Goal: Complete Application Form: Complete application form

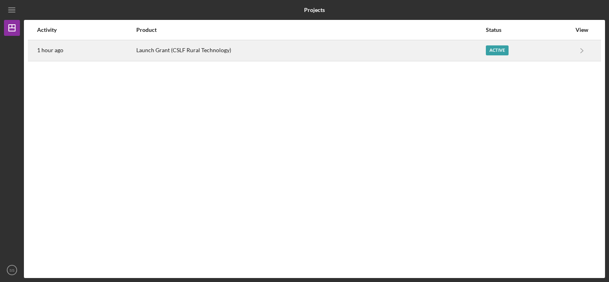
click at [310, 53] on div "Launch Grant (CSLF Rural Technology)" at bounding box center [310, 51] width 349 height 20
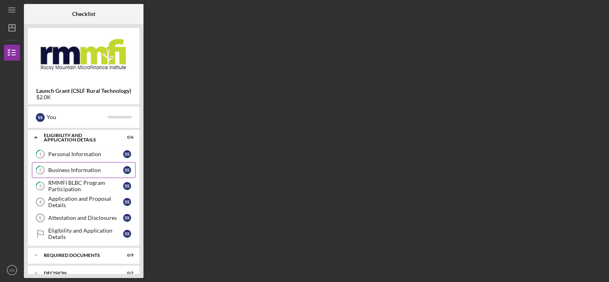
click at [98, 167] on div "Business Information" at bounding box center [85, 170] width 75 height 6
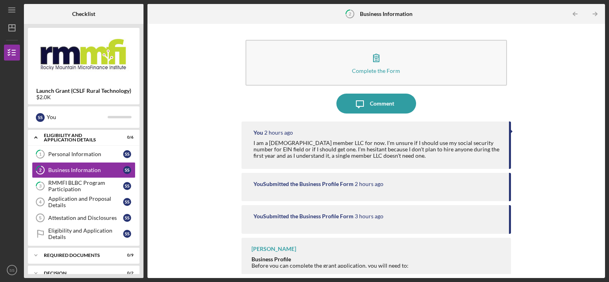
click at [346, 152] on div "I am a [DEMOGRAPHIC_DATA] member LLC for now. I'm unsure if I should use my soc…" at bounding box center [377, 149] width 248 height 19
click at [436, 132] on div "You 2 hours ago" at bounding box center [377, 132] width 248 height 6
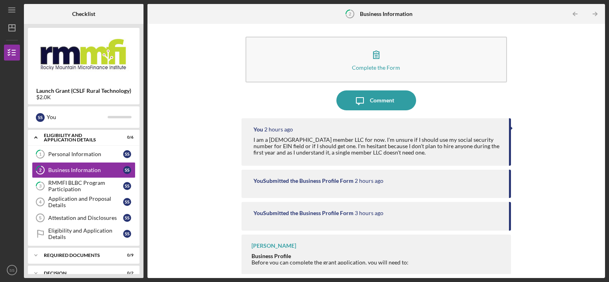
drag, startPoint x: 294, startPoint y: 137, endPoint x: 518, endPoint y: 89, distance: 229.2
click at [518, 89] on div "Complete the Form Form Icon/Message Comment You 2 hours ago I am a [DEMOGRAPHIC…" at bounding box center [375, 151] width 449 height 246
click at [339, 180] on div "You Submitted the Business Profile Form" at bounding box center [303, 181] width 100 height 6
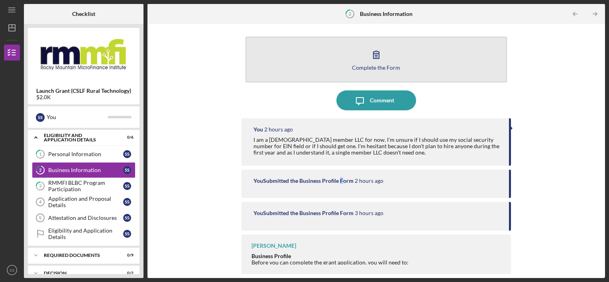
click at [445, 49] on button "Complete the Form Form" at bounding box center [376, 60] width 262 height 46
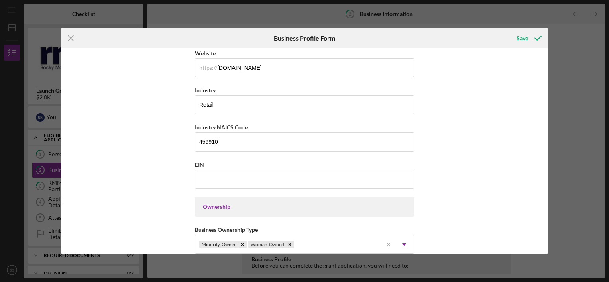
scroll to position [224, 0]
click at [259, 150] on div "Business Name Wags to Wishes, LLC DBA Wags to Wishes Business Start Date [DATE]…" at bounding box center [304, 231] width 219 height 807
click at [268, 183] on input "EIN" at bounding box center [304, 178] width 219 height 19
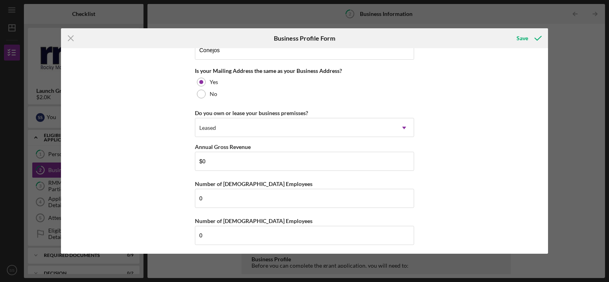
scroll to position [606, 0]
type input "[US_EMPLOYER_IDENTIFICATION_NUMBER]"
click at [523, 40] on div "Save" at bounding box center [522, 38] width 12 height 16
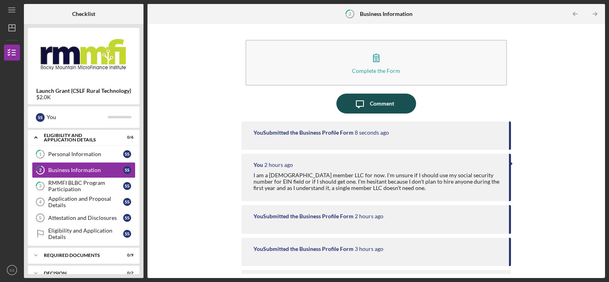
click at [398, 102] on button "Icon/Message Comment" at bounding box center [376, 104] width 80 height 20
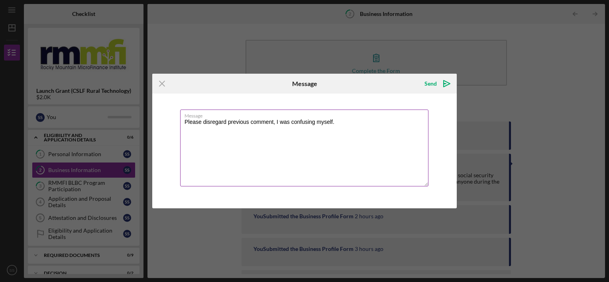
click at [314, 121] on textarea "Please disregard previous comment, I was confusing myself." at bounding box center [304, 148] width 248 height 77
click at [307, 126] on textarea "Please disregard previous comment, I myself." at bounding box center [304, 148] width 248 height 77
click at [325, 123] on textarea "Please disregard previous comment, I confused myself." at bounding box center [304, 148] width 248 height 77
type textarea "Please disregard previous comment, I was mistaken"
click at [429, 88] on div "Send" at bounding box center [430, 84] width 12 height 16
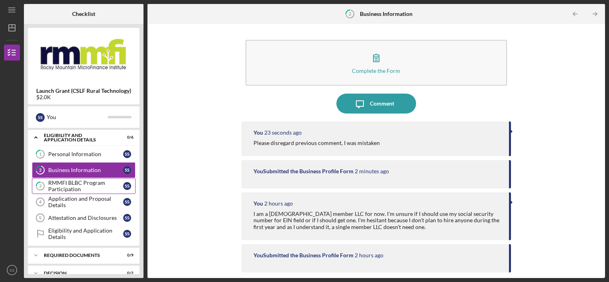
click at [81, 183] on div "RMMFI BLBC Program Participation" at bounding box center [85, 186] width 75 height 13
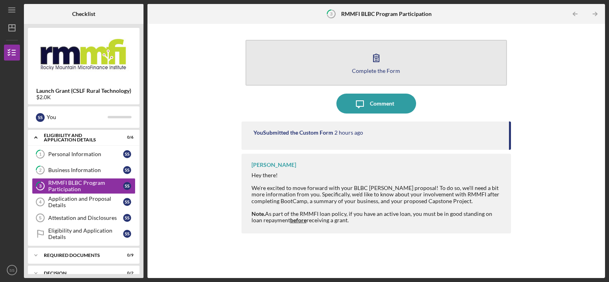
click at [300, 64] on button "Complete the Form Form" at bounding box center [376, 63] width 262 height 46
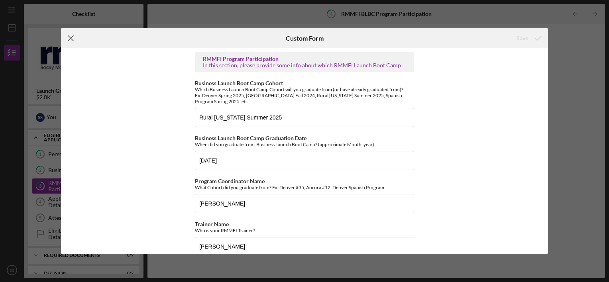
click at [71, 41] on icon "Icon/Menu Close" at bounding box center [71, 38] width 20 height 20
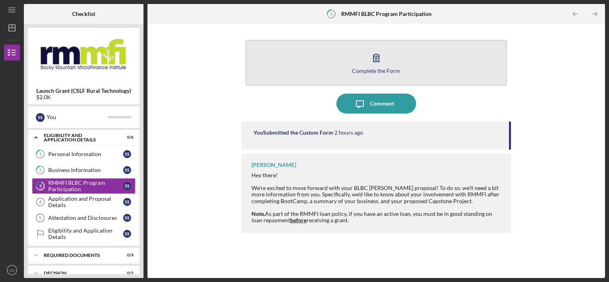
click at [325, 73] on button "Complete the Form Form" at bounding box center [376, 63] width 262 height 46
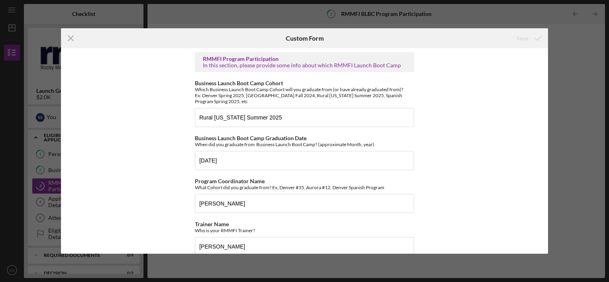
scroll to position [228, 0]
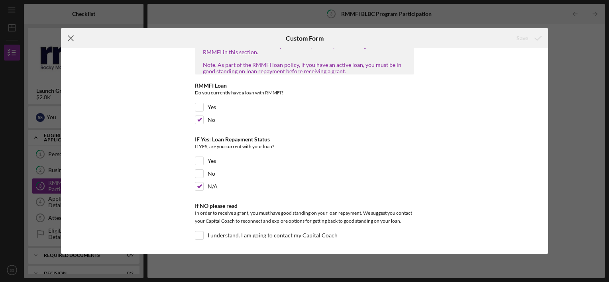
click at [72, 41] on icon "Icon/Menu Close" at bounding box center [71, 38] width 20 height 20
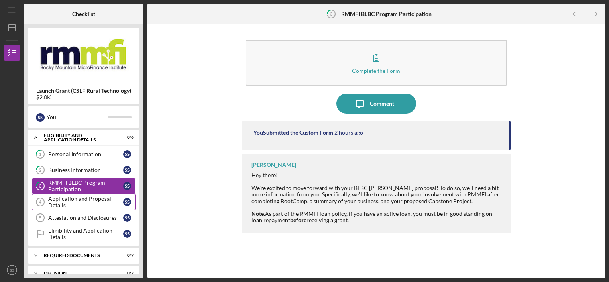
click at [91, 205] on div "Application and Proposal Details" at bounding box center [85, 202] width 75 height 13
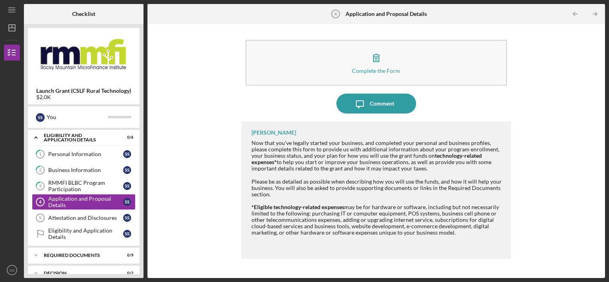
click at [410, 155] on div "Now that you've legally started your business, and completed your personal and …" at bounding box center [377, 156] width 252 height 32
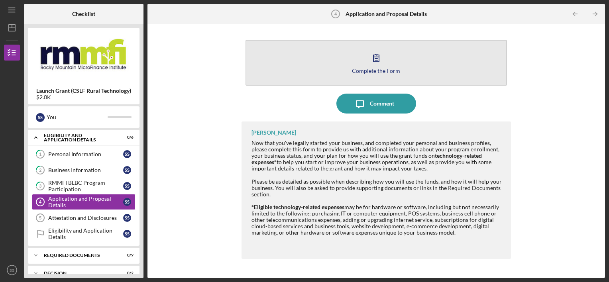
click at [351, 78] on button "Complete the Form Form" at bounding box center [376, 63] width 262 height 46
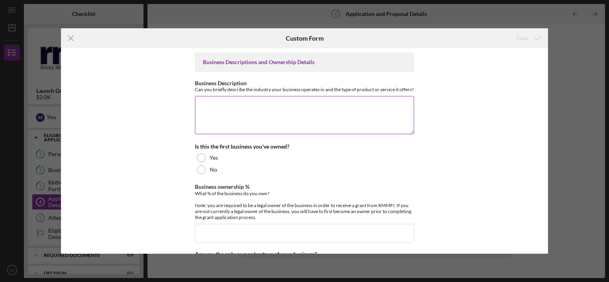
click at [269, 107] on textarea "Business Description" at bounding box center [304, 115] width 219 height 38
click at [586, 80] on div "Icon/Menu Close Custom Form Save Business Descriptions and Ownership Details Bu…" at bounding box center [304, 141] width 609 height 282
click at [73, 37] on icon "Icon/Menu Close" at bounding box center [71, 38] width 20 height 20
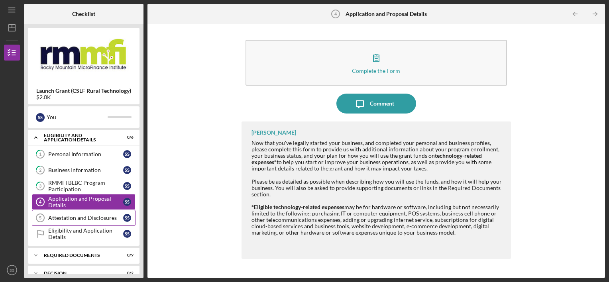
scroll to position [46, 0]
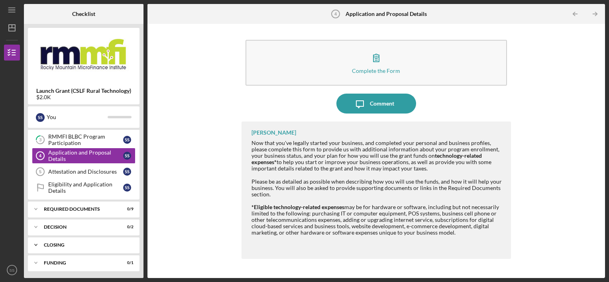
click at [73, 243] on div "Closing" at bounding box center [87, 245] width 86 height 5
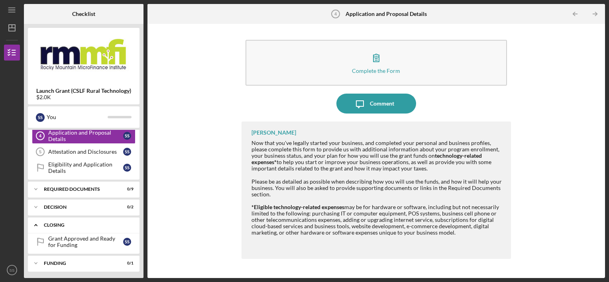
scroll to position [67, 0]
click at [52, 225] on div "Closing" at bounding box center [87, 224] width 86 height 5
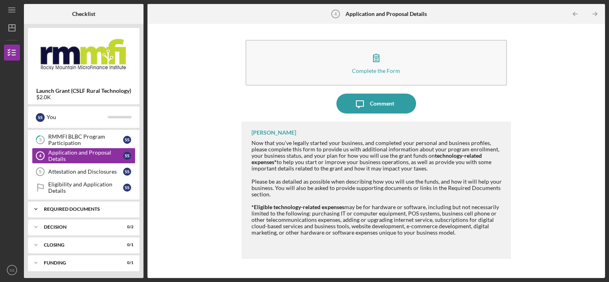
click at [65, 207] on div "Required Documents" at bounding box center [87, 209] width 86 height 5
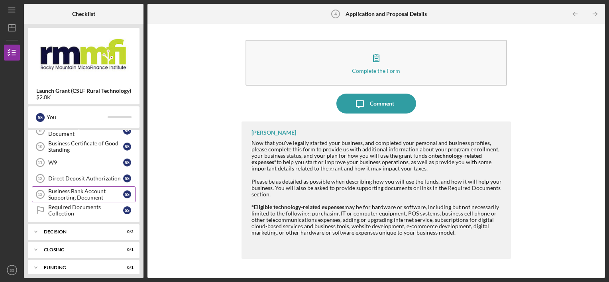
scroll to position [193, 0]
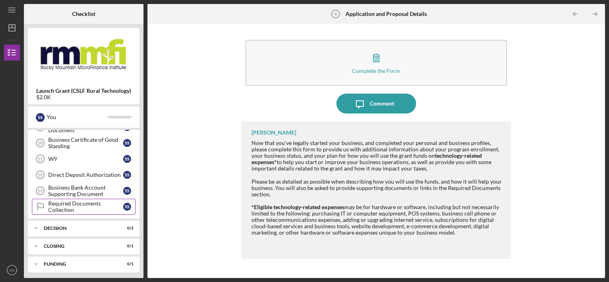
click at [78, 210] on div "Required Documents Collection" at bounding box center [85, 206] width 75 height 13
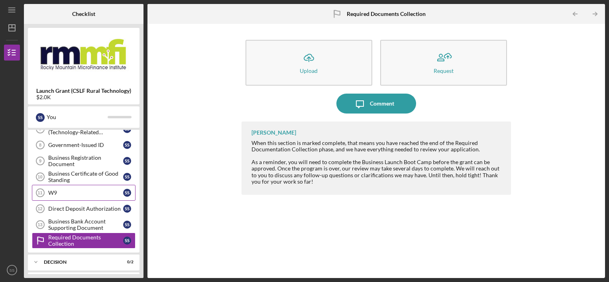
scroll to position [159, 0]
click at [66, 157] on div "Business Registration Document" at bounding box center [85, 160] width 75 height 13
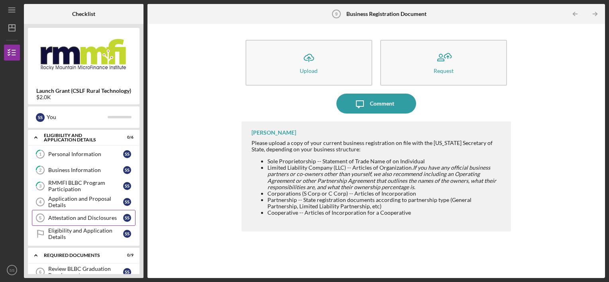
click at [94, 221] on link "Attestation and Disclosures 5 Attestation and Disclosures S S" at bounding box center [84, 218] width 104 height 16
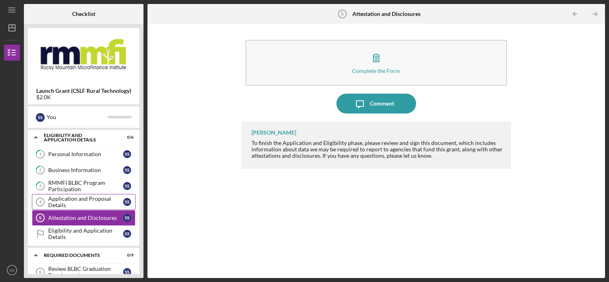
click at [88, 199] on div "Application and Proposal Details" at bounding box center [85, 202] width 75 height 13
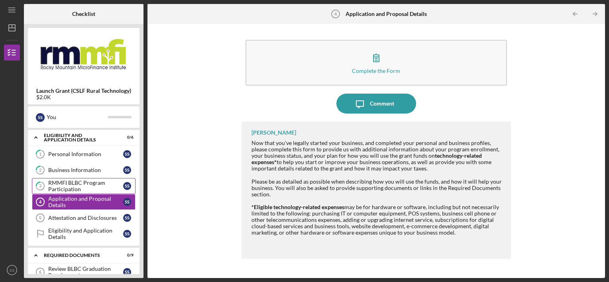
click at [77, 184] on div "RMMFI BLBC Program Participation" at bounding box center [85, 186] width 75 height 13
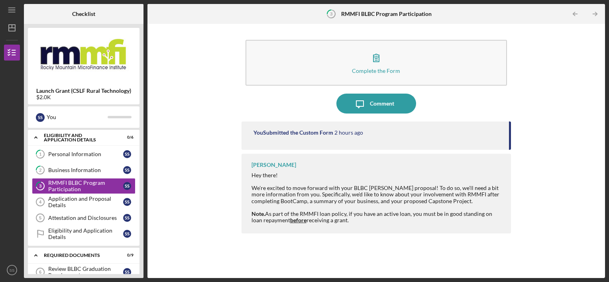
click at [290, 133] on div "You Submitted the Custom Form" at bounding box center [293, 132] width 80 height 6
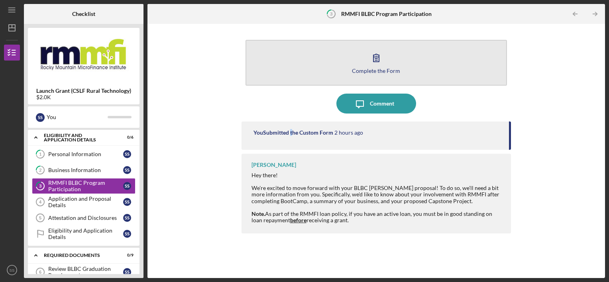
click at [267, 74] on button "Complete the Form Form" at bounding box center [376, 63] width 262 height 46
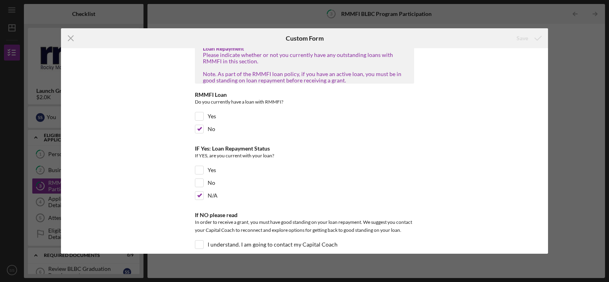
scroll to position [228, 0]
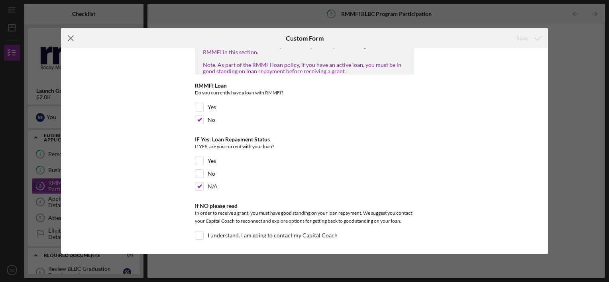
click at [70, 39] on icon "Icon/Menu Close" at bounding box center [71, 38] width 20 height 20
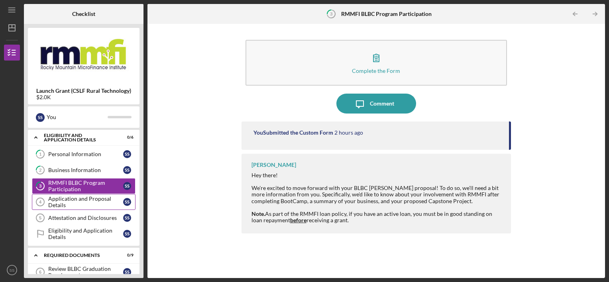
click at [60, 207] on div "Application and Proposal Details" at bounding box center [85, 202] width 75 height 13
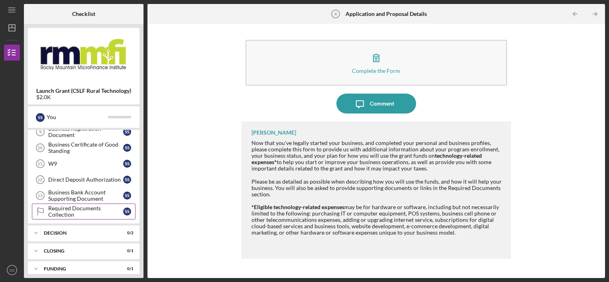
scroll to position [193, 0]
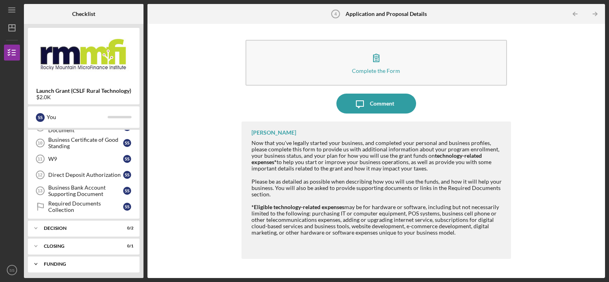
click at [36, 263] on icon "Icon/Expander" at bounding box center [36, 264] width 16 height 16
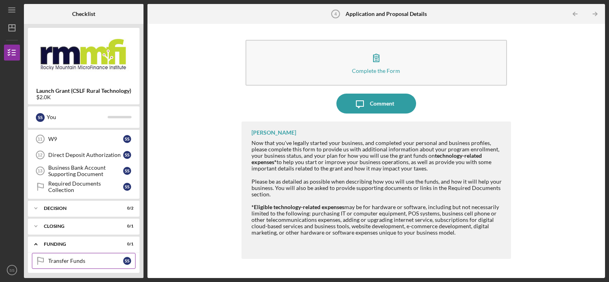
click at [73, 258] on div "Transfer Funds" at bounding box center [85, 261] width 75 height 6
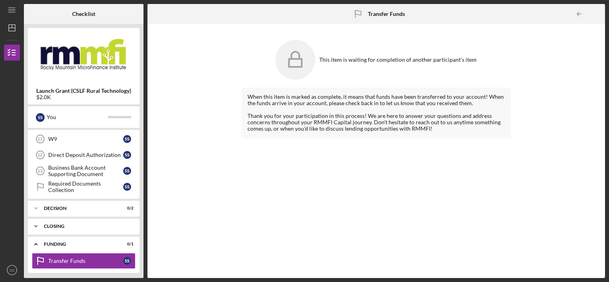
click at [53, 224] on div "Closing" at bounding box center [87, 226] width 86 height 5
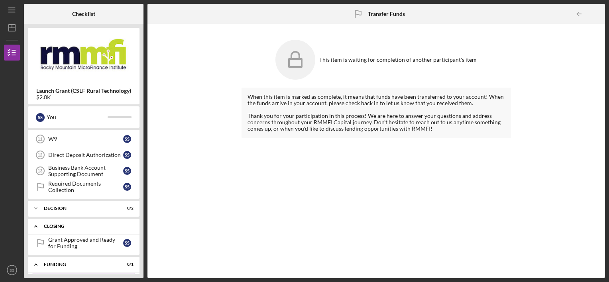
scroll to position [233, 0]
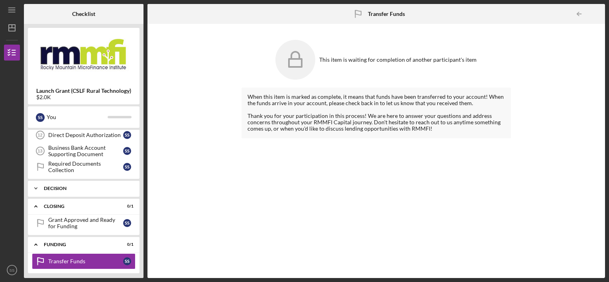
click at [57, 186] on div "Decision" at bounding box center [87, 188] width 86 height 5
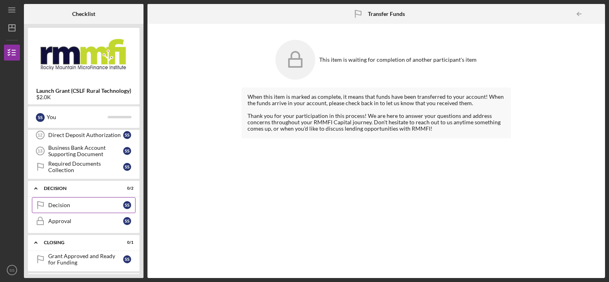
click at [54, 204] on div "Decision" at bounding box center [85, 205] width 75 height 6
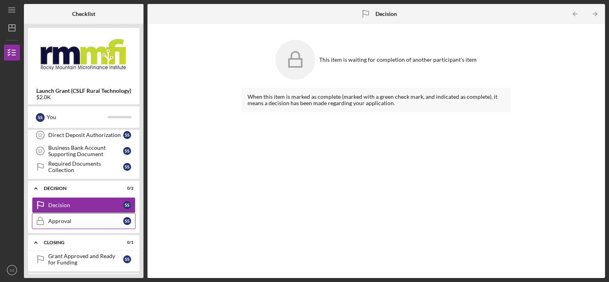
click at [59, 218] on div "Approval" at bounding box center [85, 221] width 75 height 6
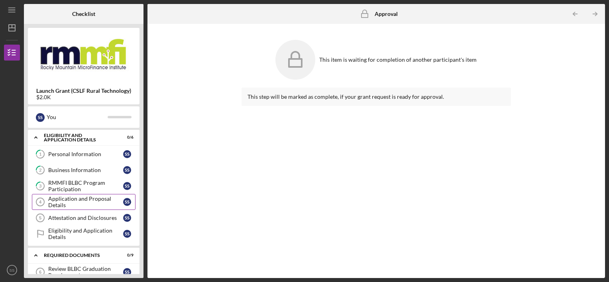
click at [82, 206] on div "Application and Proposal Details" at bounding box center [85, 202] width 75 height 13
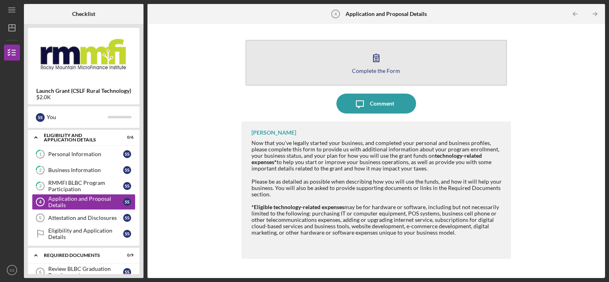
click at [288, 76] on button "Complete the Form Form" at bounding box center [376, 63] width 262 height 46
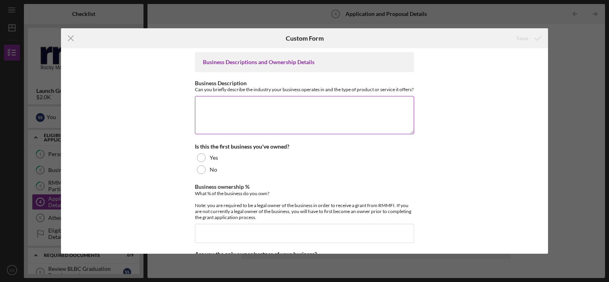
click at [237, 108] on textarea "Business Description" at bounding box center [304, 115] width 219 height 38
type textarea "W"
click at [248, 112] on textarea "Wags to Wishes is a boutique and gift shop for pets and their people. We'll soo…" at bounding box center [304, 115] width 219 height 38
click at [331, 117] on textarea "Wags to Wishes is an online boutique and gift shop for pets and their people. W…" at bounding box center [304, 115] width 219 height 38
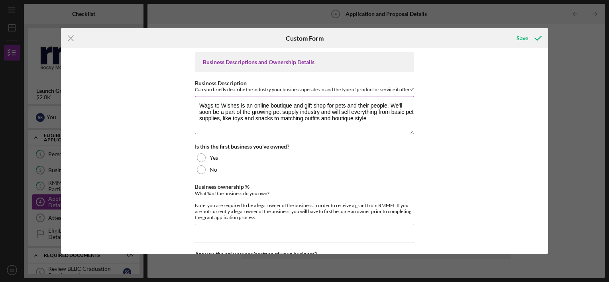
click at [331, 126] on textarea "Wags to Wishes is an online boutique and gift shop for pets and their people. W…" at bounding box center [304, 115] width 219 height 38
click at [392, 125] on textarea "Wags to Wishes is an online boutique and gift shop for pets and their people. W…" at bounding box center [304, 115] width 219 height 38
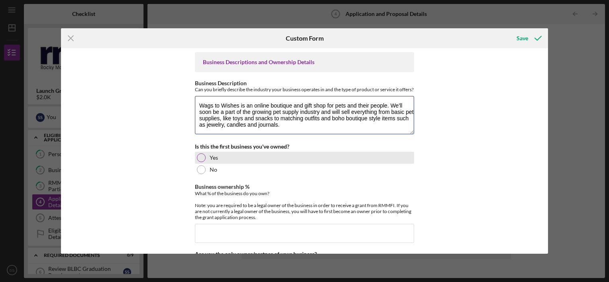
type textarea "Wags to Wishes is an online boutique and gift shop for pets and their people. W…"
click at [234, 164] on div "Yes" at bounding box center [304, 158] width 219 height 12
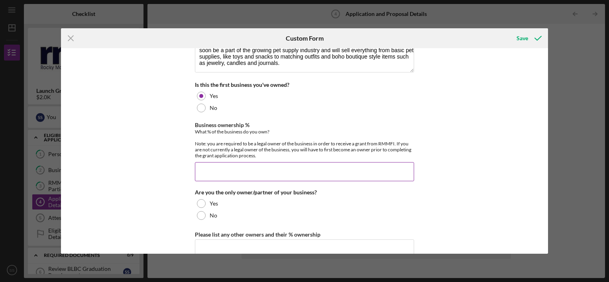
scroll to position [62, 0]
click at [225, 170] on input "Business ownership %" at bounding box center [304, 171] width 219 height 19
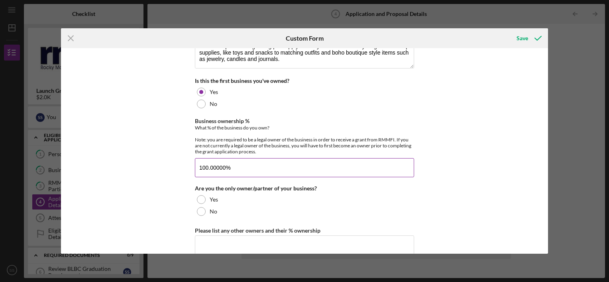
click at [225, 170] on input "100.00000%" at bounding box center [304, 167] width 219 height 19
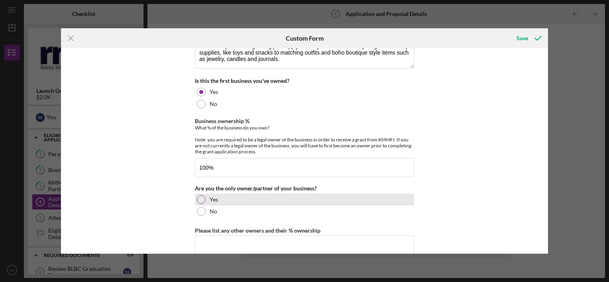
type input "100.00000%"
click at [197, 204] on div at bounding box center [201, 199] width 9 height 9
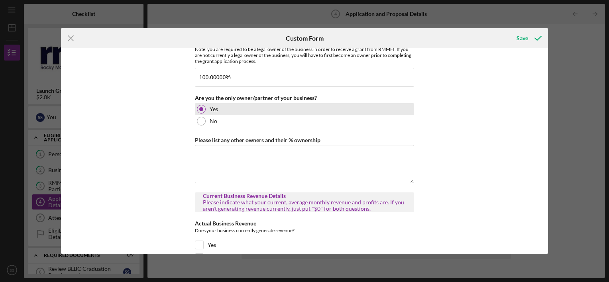
scroll to position [156, 0]
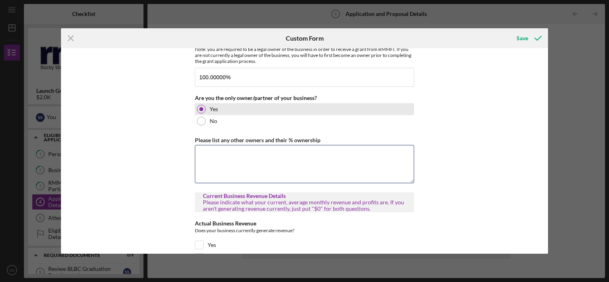
click at [231, 165] on textarea "Please list any other owners and their % ownership" at bounding box center [304, 164] width 219 height 38
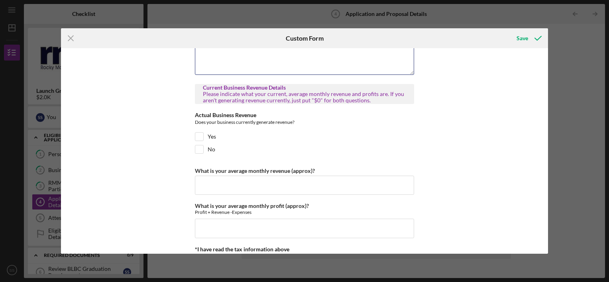
scroll to position [265, 0]
type textarea "N/A"
click at [196, 153] on input "No" at bounding box center [199, 149] width 8 height 8
checkbox input "true"
click at [217, 185] on input "What is your average monthly revenue (approx)?" at bounding box center [304, 184] width 219 height 19
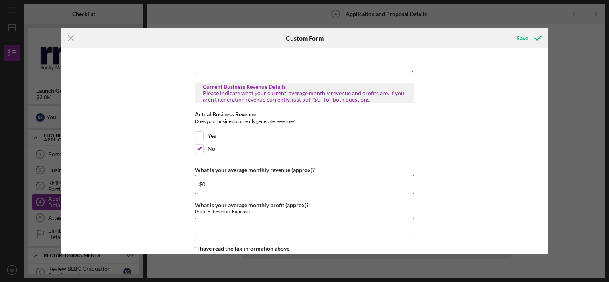
type input "$0"
click at [225, 230] on input "What is your average monthly profit (approx)?" at bounding box center [304, 227] width 219 height 19
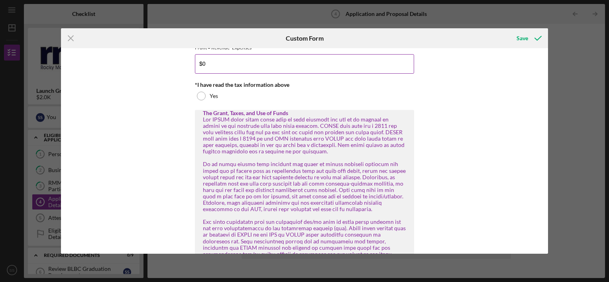
scroll to position [430, 0]
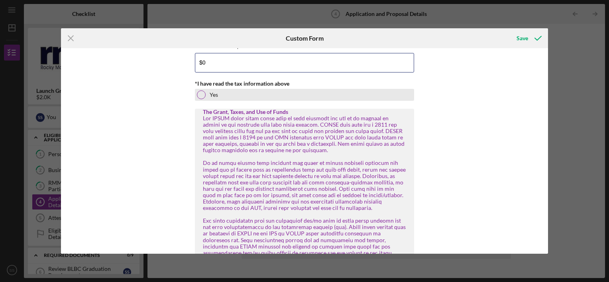
type input "$0"
click at [206, 96] on div "Yes" at bounding box center [304, 95] width 219 height 12
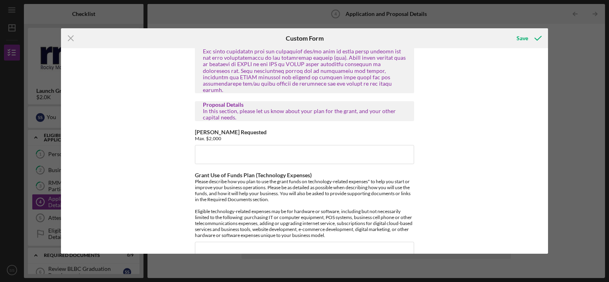
scroll to position [601, 0]
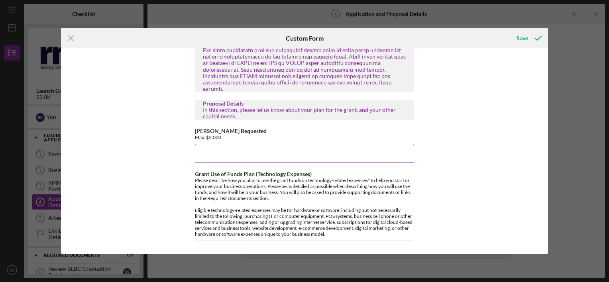
click at [276, 157] on input "[PERSON_NAME] Requested" at bounding box center [304, 153] width 219 height 19
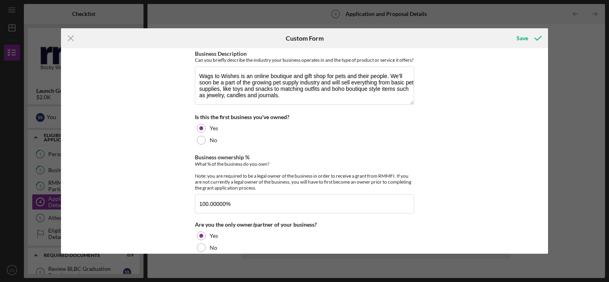
scroll to position [0, 0]
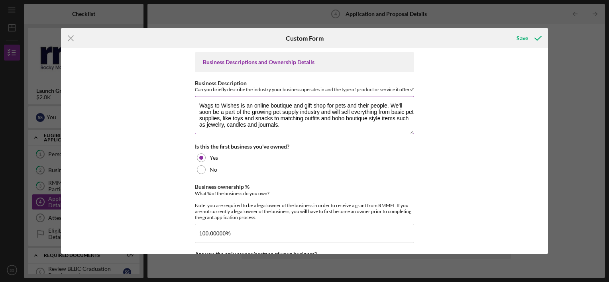
click at [286, 130] on textarea "Wags to Wishes is an online boutique and gift shop for pets and their people. W…" at bounding box center [304, 115] width 219 height 38
click at [293, 129] on textarea "Wags to Wishes is an online boutique and gift shop for pets and their people. W…" at bounding box center [304, 115] width 219 height 38
click at [301, 134] on textarea "Wags to Wishes is an online boutique and gift shop for pets and their people. W…" at bounding box center [304, 115] width 219 height 38
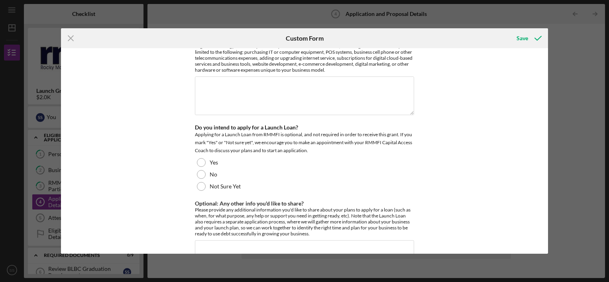
scroll to position [768, 0]
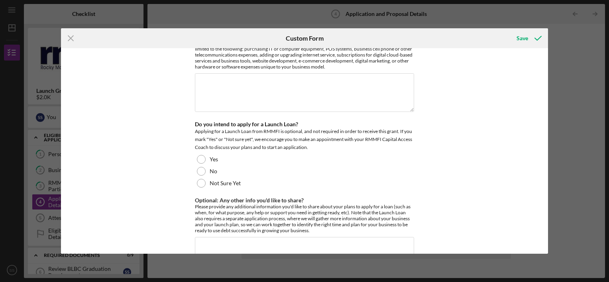
type textarea "Wags to Wishes is an online boutique and gift shop for pets and their people. W…"
drag, startPoint x: 517, startPoint y: 111, endPoint x: 429, endPoint y: 80, distance: 92.6
click at [429, 80] on div "Business Descriptions and Ownership Details Business Description Can you briefl…" at bounding box center [304, 151] width 487 height 206
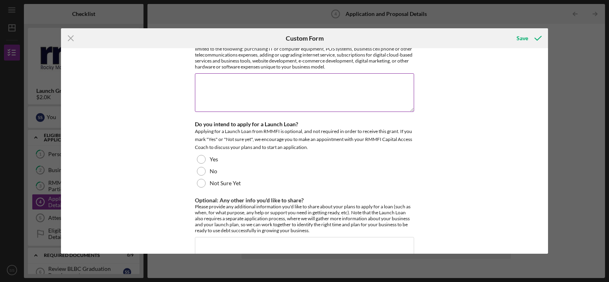
click at [209, 80] on textarea "Grant Use of Funds Plan (Technology Expenses)" at bounding box center [304, 92] width 219 height 38
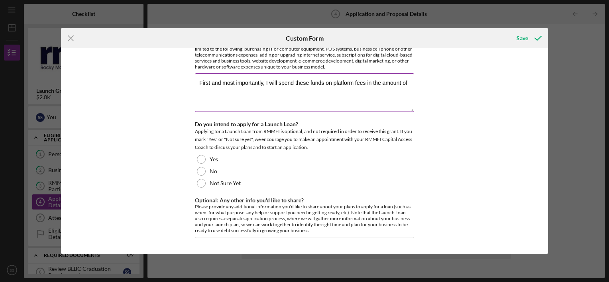
click at [207, 93] on textarea "First and most importantly, I will spend these funds on platform fees in the am…" at bounding box center [304, 92] width 219 height 38
click at [407, 88] on textarea "First and most importantly, I will spend these funds on platform fees in the am…" at bounding box center [304, 92] width 219 height 38
click at [295, 89] on textarea "First and most importantly, I will spend these funds on platform fees in the am…" at bounding box center [304, 92] width 219 height 38
click at [292, 87] on textarea "First and most importantly, I will spend these funds on platform fees in the am…" at bounding box center [304, 92] width 219 height 38
click at [232, 91] on textarea "First and most importantly, I will spend a portion of these funds on platform f…" at bounding box center [304, 92] width 219 height 38
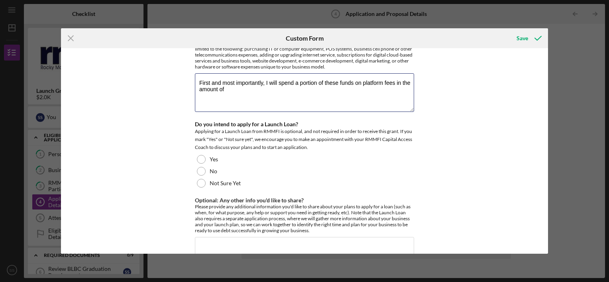
type textarea "First and most importantly, I will spend a portion of these funds on platform f…"
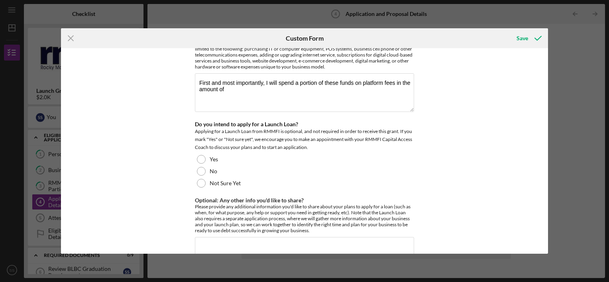
click at [421, 170] on div "Business Descriptions and Ownership Details Business Description Can you briefl…" at bounding box center [304, 151] width 487 height 206
